Goal: Complete application form

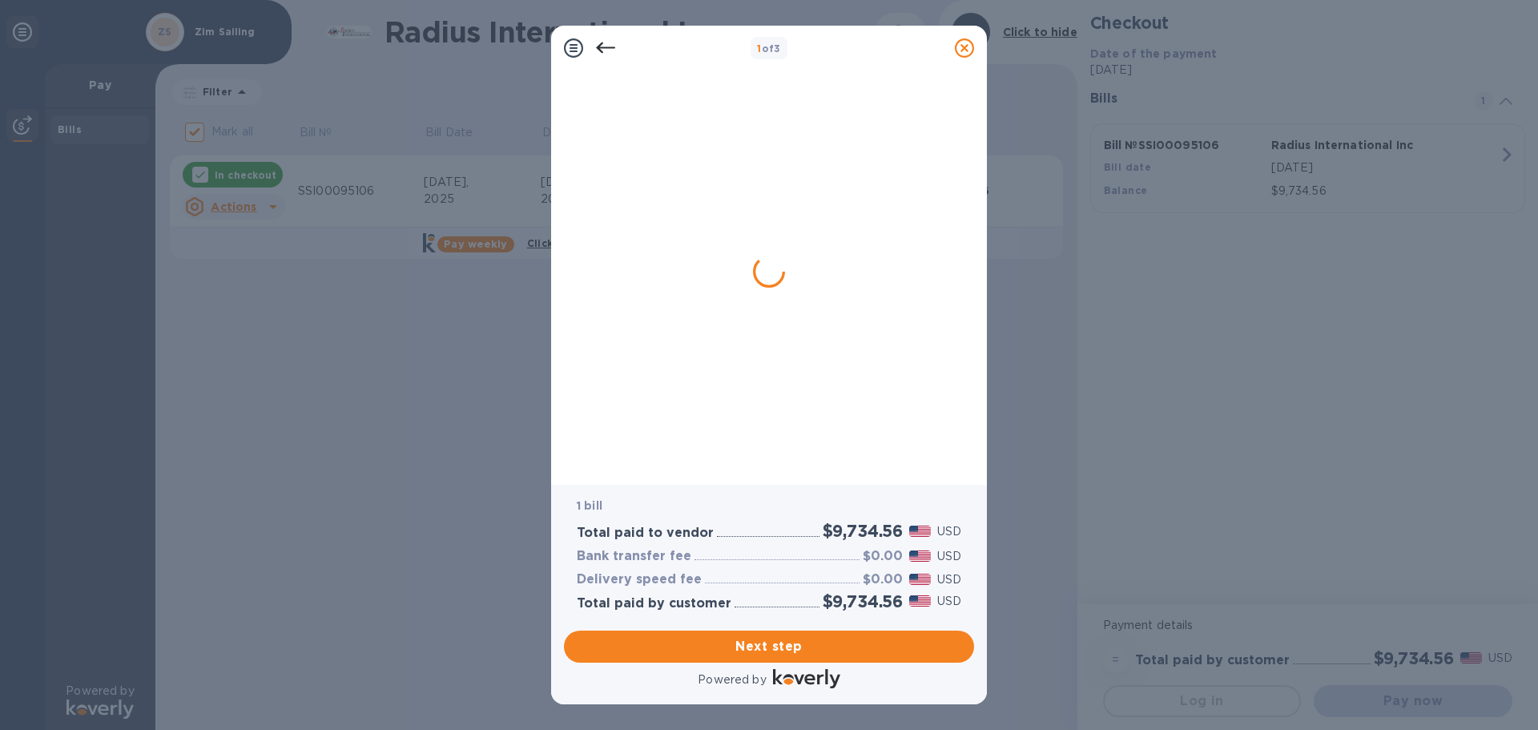
checkbox input "false"
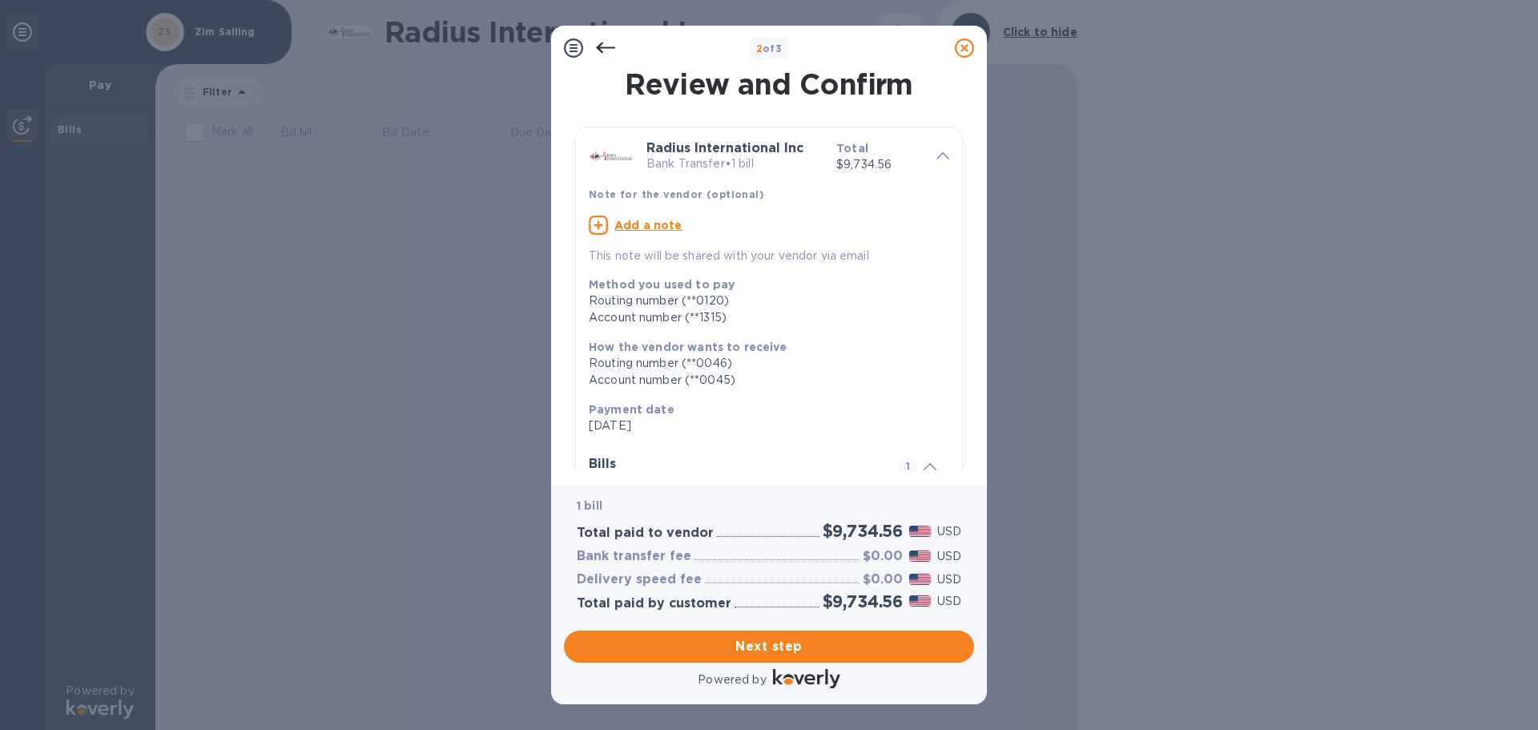
click at [815, 439] on div "2 of 3 Review and Confirm Radius International Inc Bank Transfer • 1 bill Total…" at bounding box center [769, 365] width 436 height 678
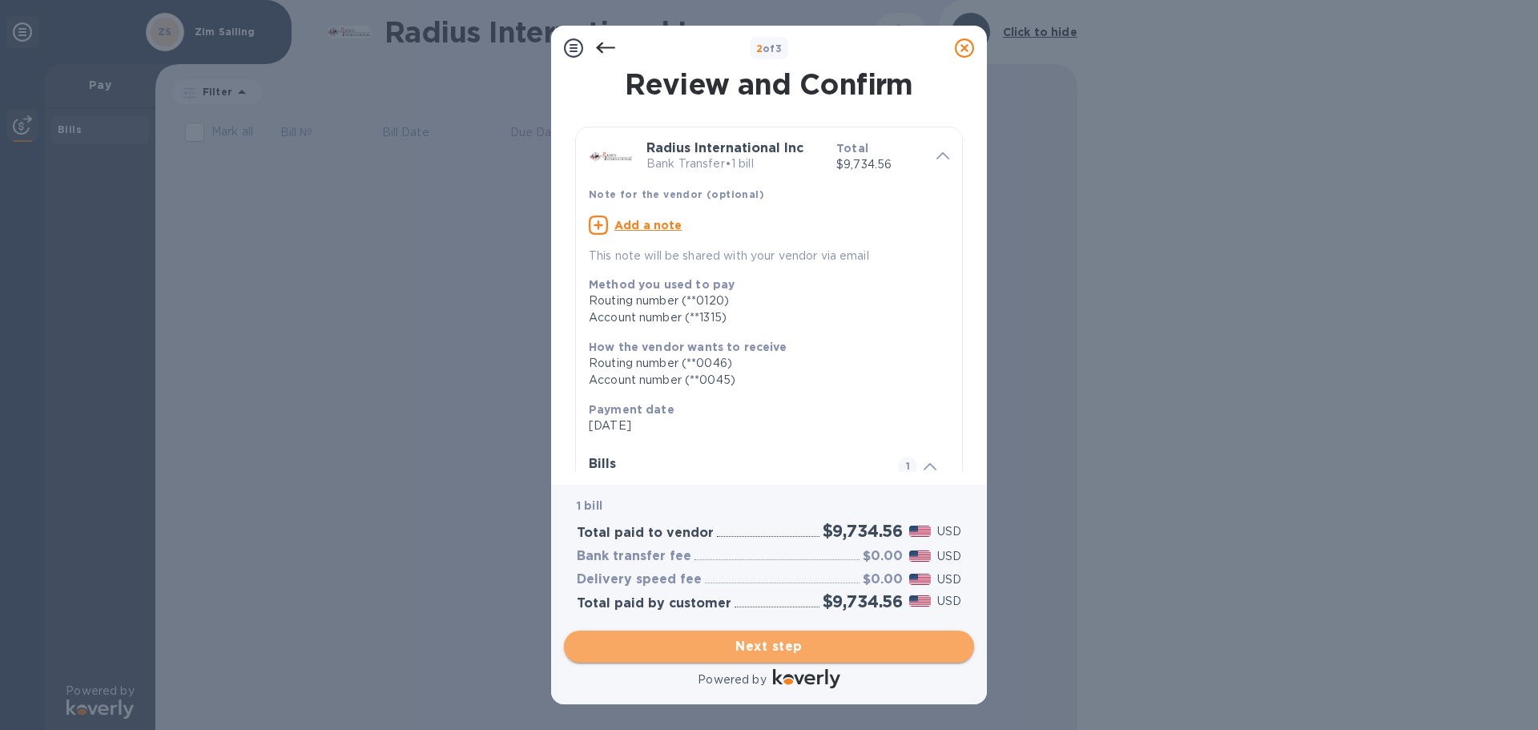
click at [846, 638] on span "Next step" at bounding box center [769, 646] width 384 height 19
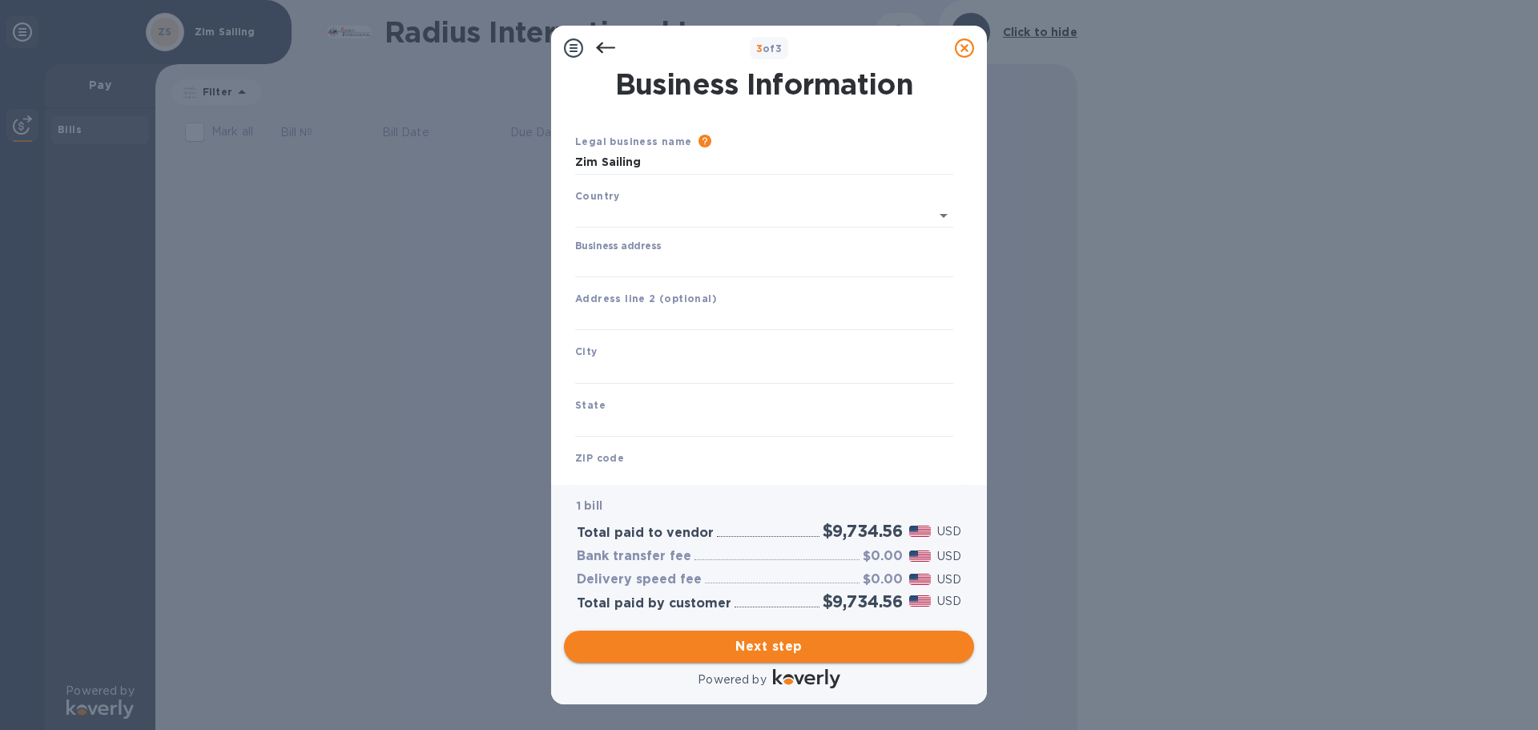
type input "[GEOGRAPHIC_DATA]"
click at [709, 262] on input "Business address" at bounding box center [764, 262] width 378 height 24
type input "[STREET_ADDRESS]"
click at [631, 367] on input "text" at bounding box center [764, 368] width 378 height 24
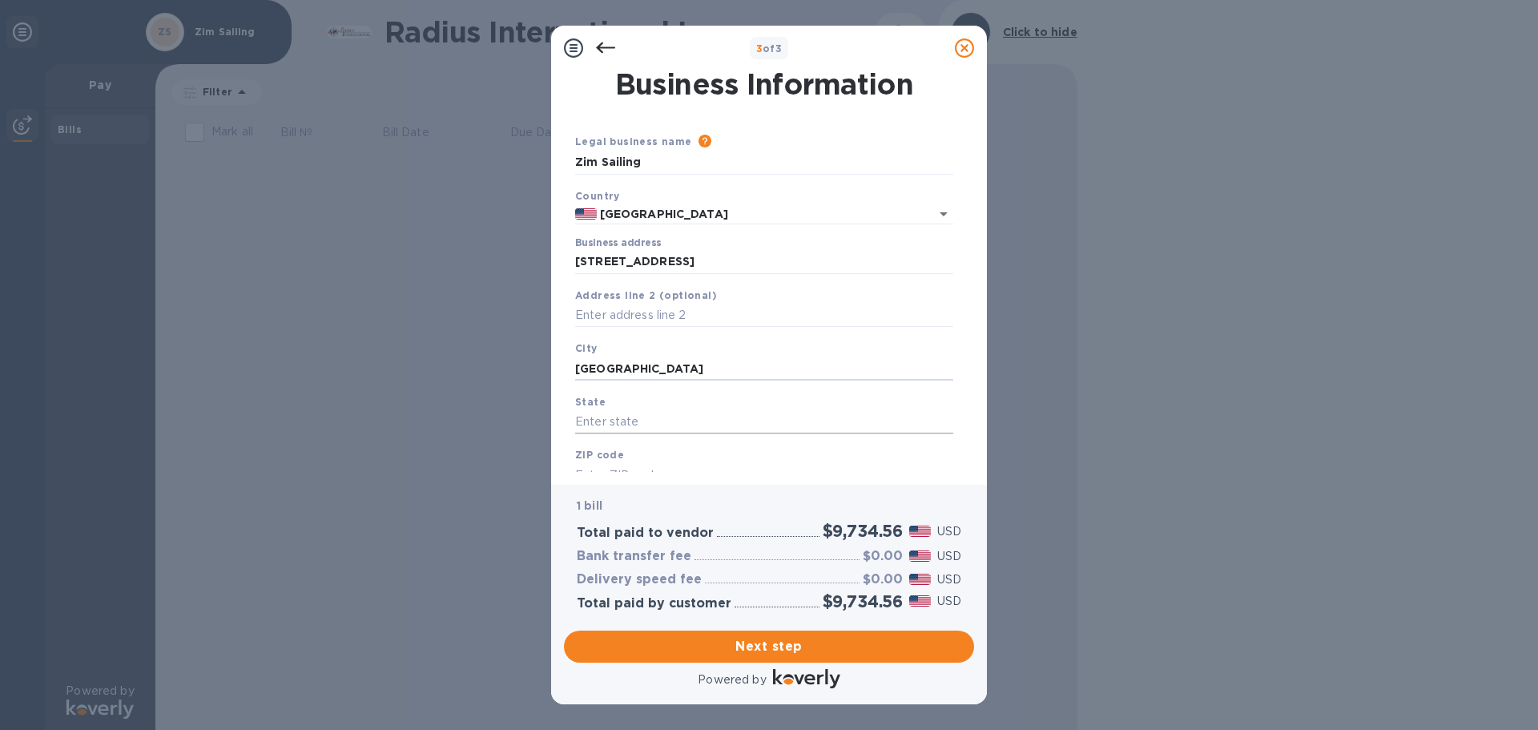
type input "[GEOGRAPHIC_DATA]"
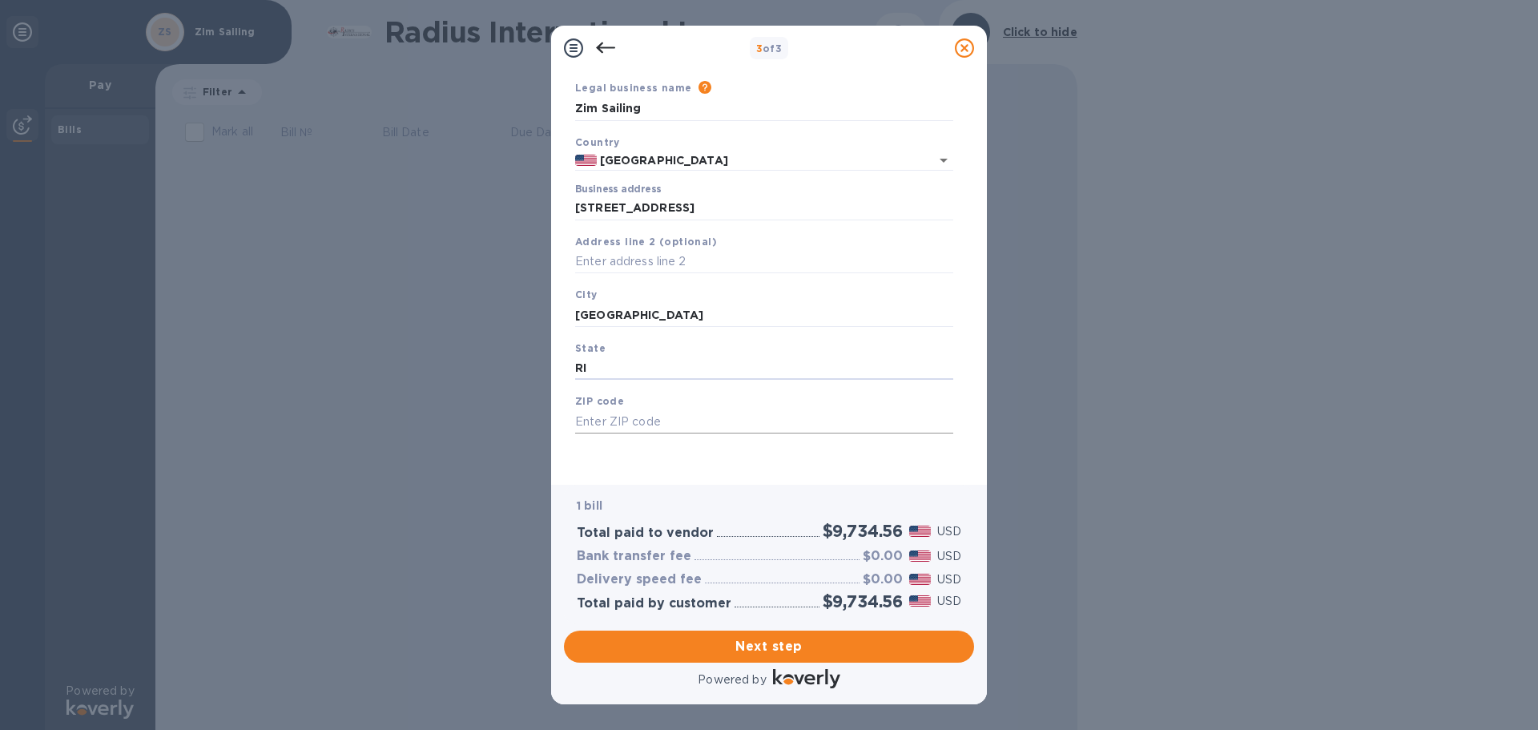
type input "RI"
click at [627, 424] on input "text" at bounding box center [764, 421] width 378 height 24
type input "02809"
click at [738, 358] on input "RI" at bounding box center [764, 368] width 378 height 24
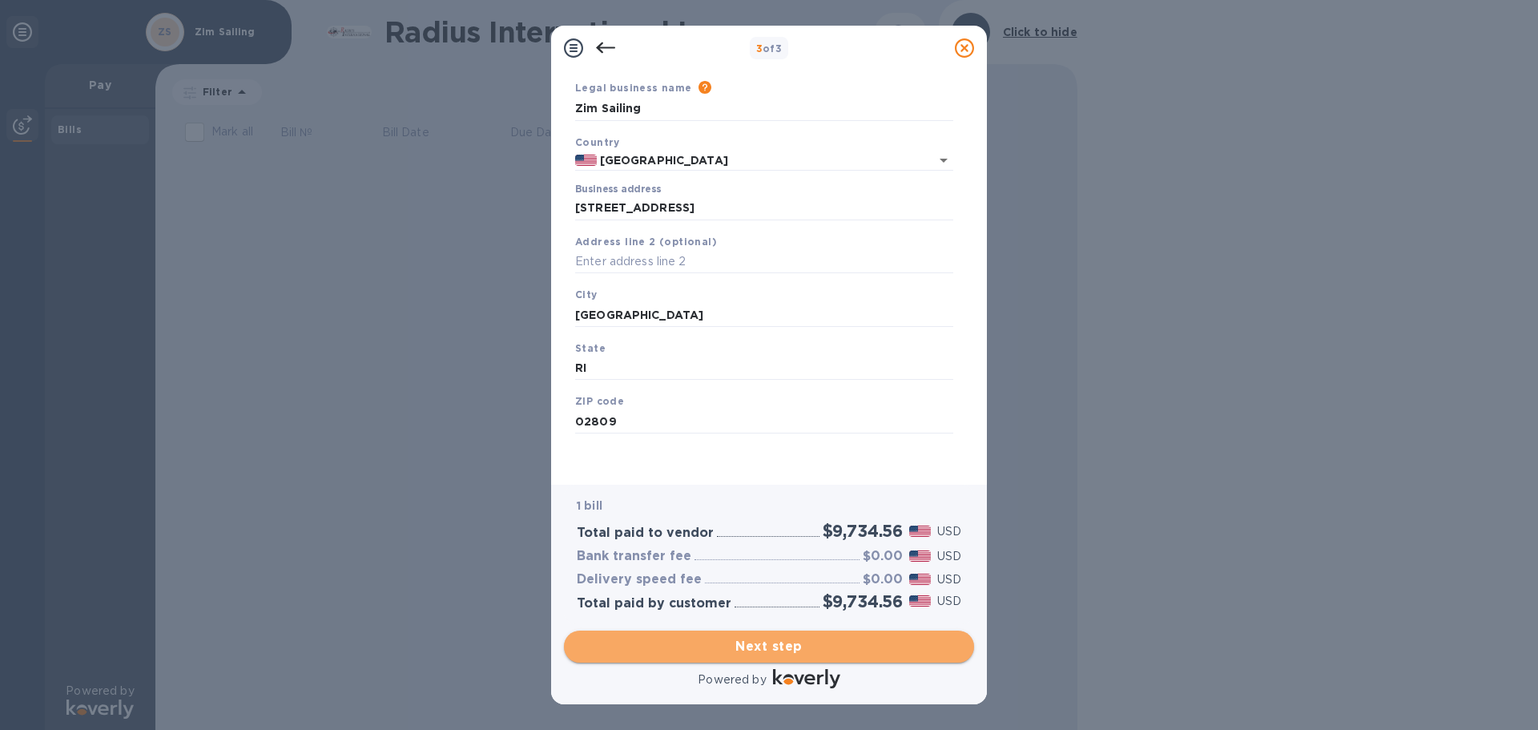
click at [811, 648] on span "Next step" at bounding box center [769, 646] width 384 height 19
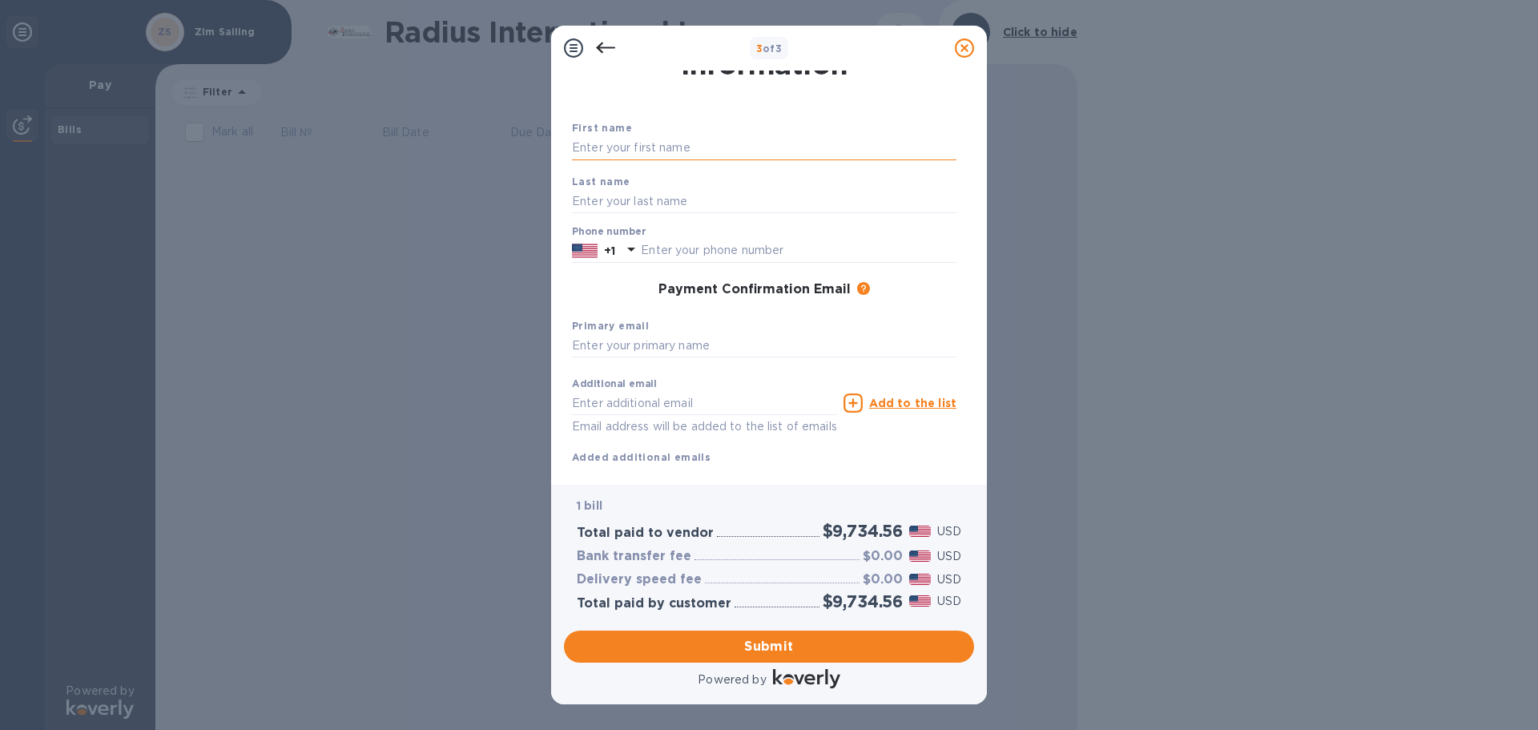
click at [710, 138] on input "text" at bounding box center [764, 148] width 384 height 24
type input "[PERSON_NAME]"
click at [674, 205] on input "text" at bounding box center [764, 201] width 384 height 24
type input "[PERSON_NAME]"
click at [657, 250] on input "text" at bounding box center [799, 251] width 316 height 24
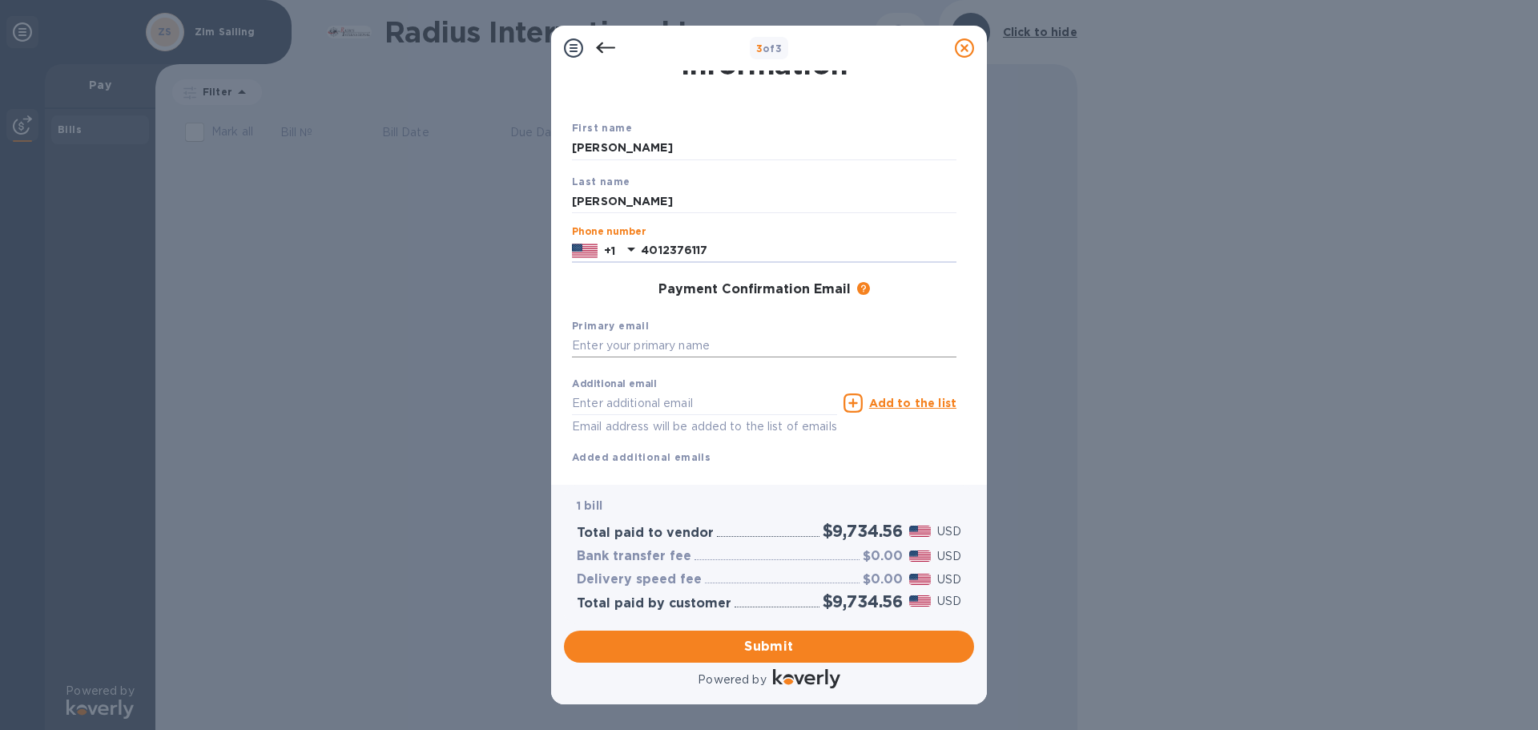
type input "4012376117"
click at [607, 344] on input "text" at bounding box center [764, 346] width 384 height 24
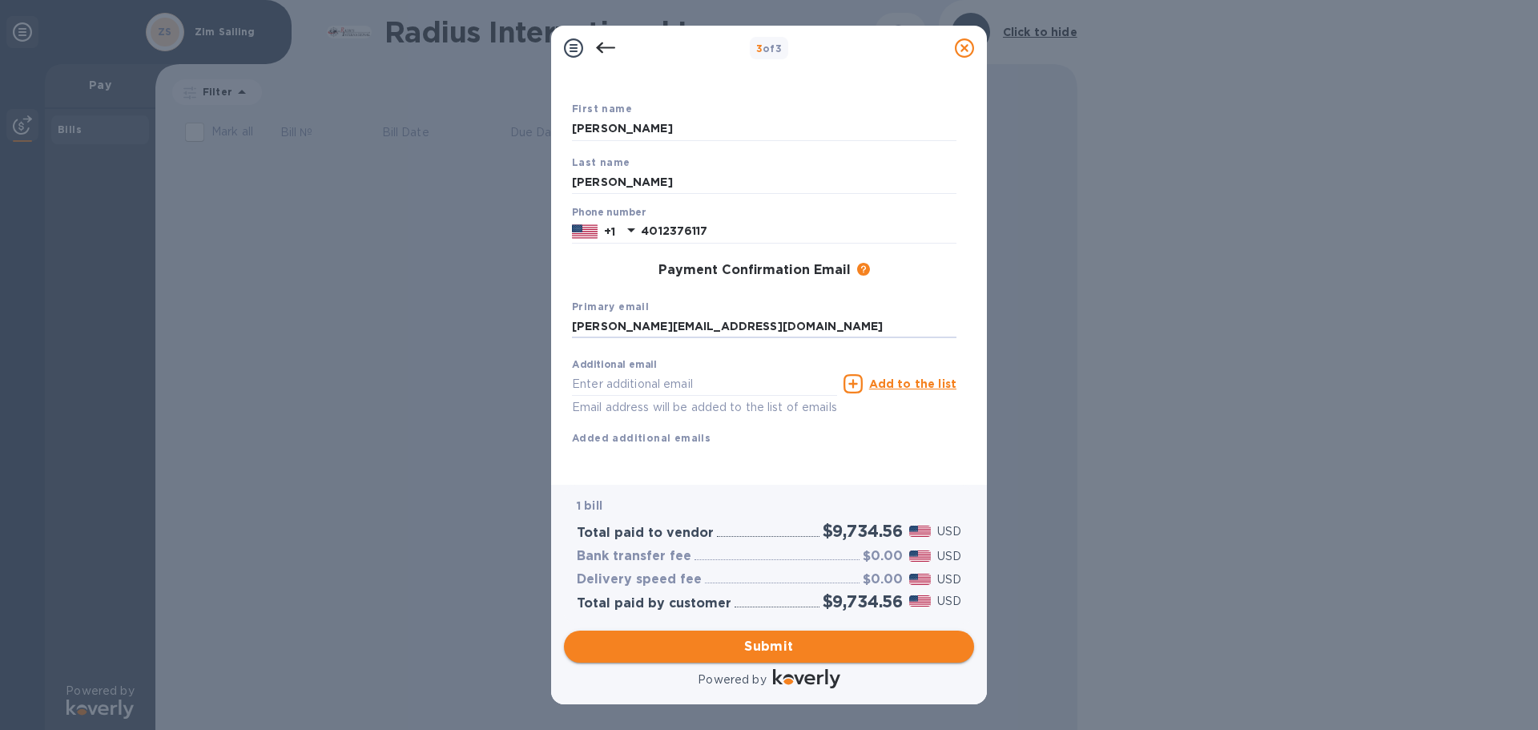
type input "[PERSON_NAME][EMAIL_ADDRESS][DOMAIN_NAME]"
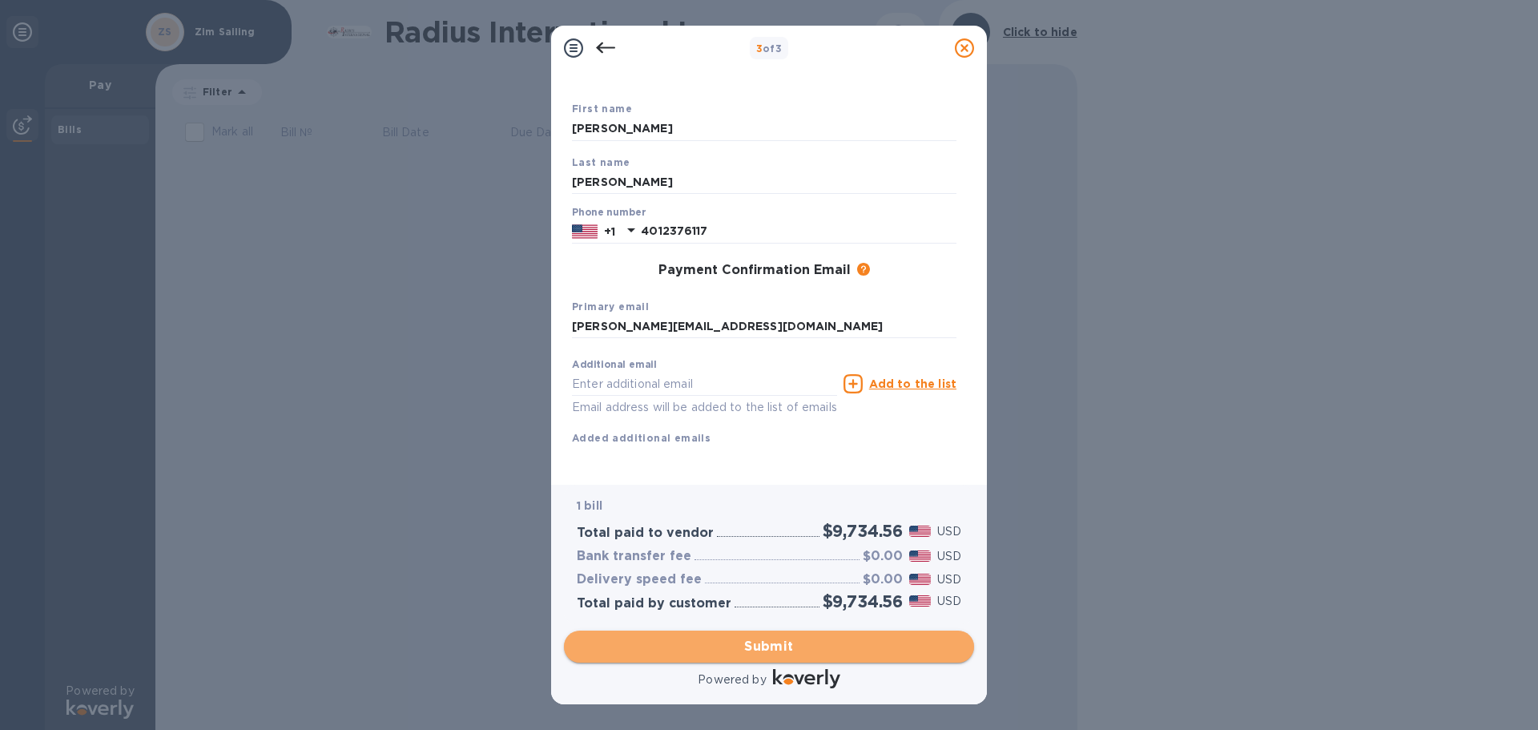
click at [709, 647] on span "Submit" at bounding box center [769, 646] width 384 height 19
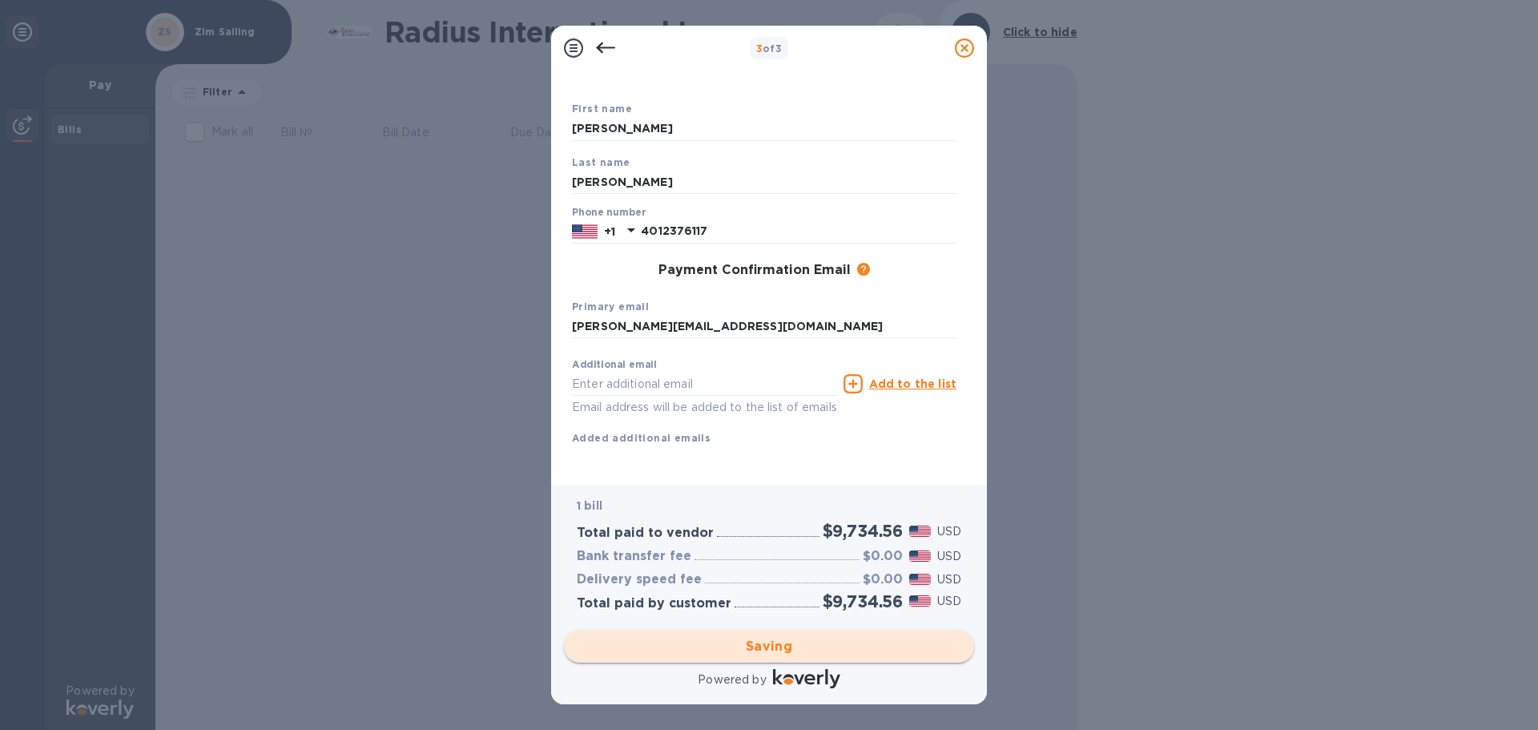
scroll to position [7, 0]
